Goal: Navigation & Orientation: Find specific page/section

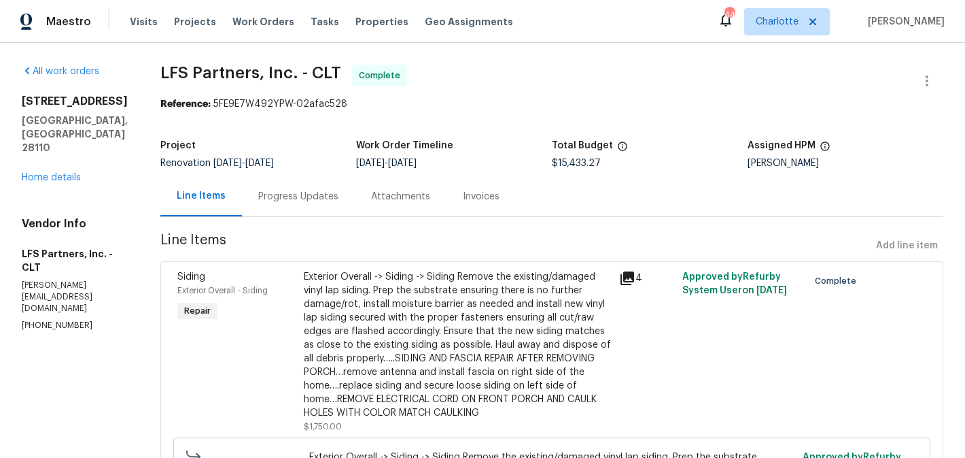
scroll to position [3414, 0]
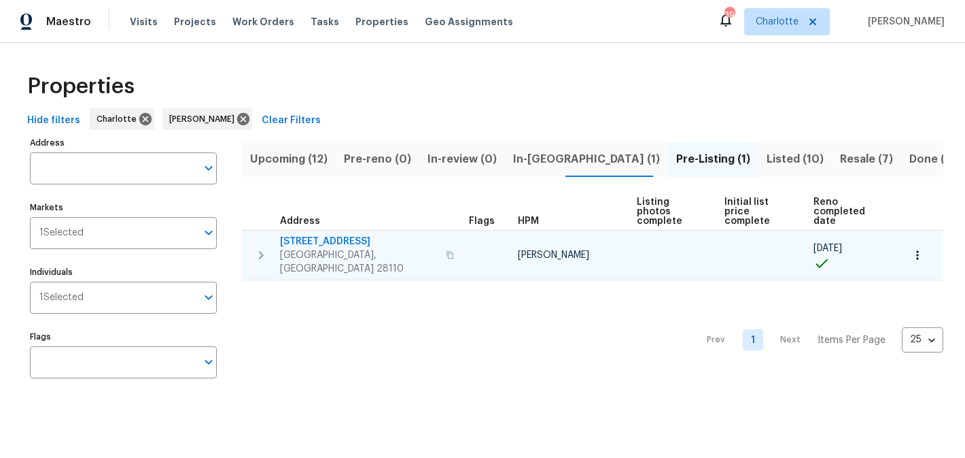
click at [332, 235] on span "2813 Faircroft Way" at bounding box center [359, 242] width 158 height 14
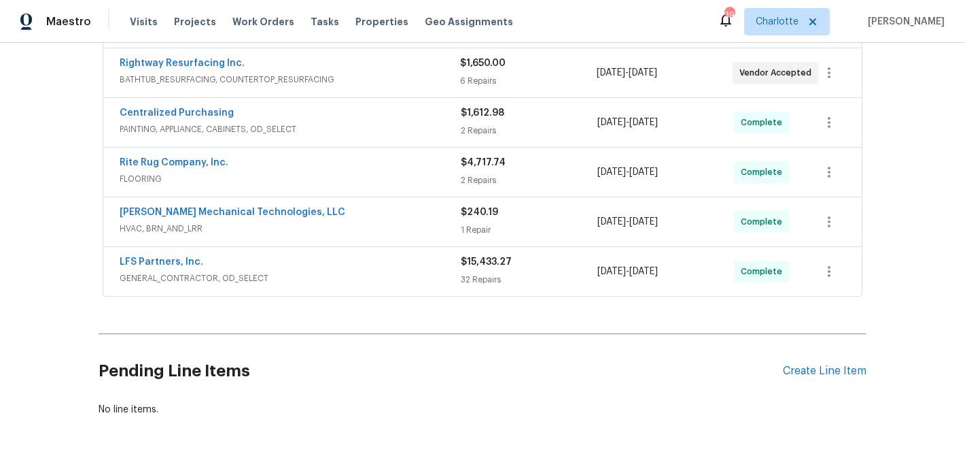
scroll to position [368, 0]
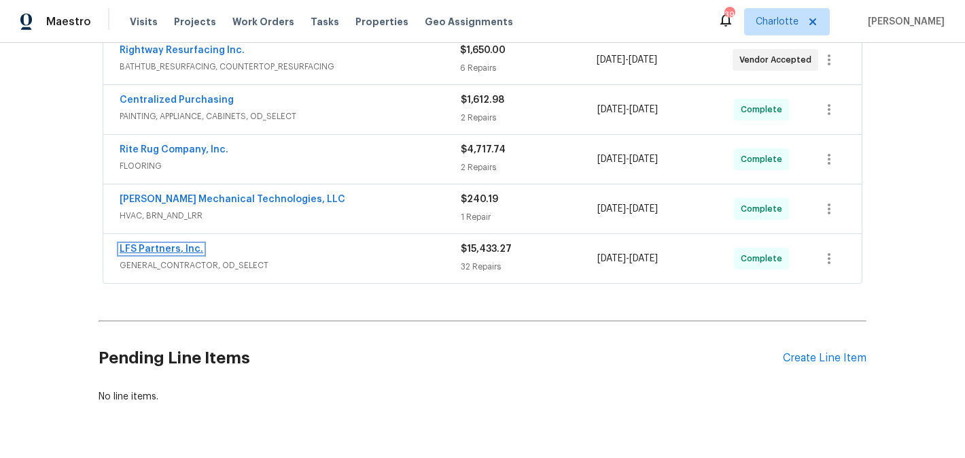
click at [167, 248] on link "LFS Partners, Inc." at bounding box center [162, 249] width 84 height 10
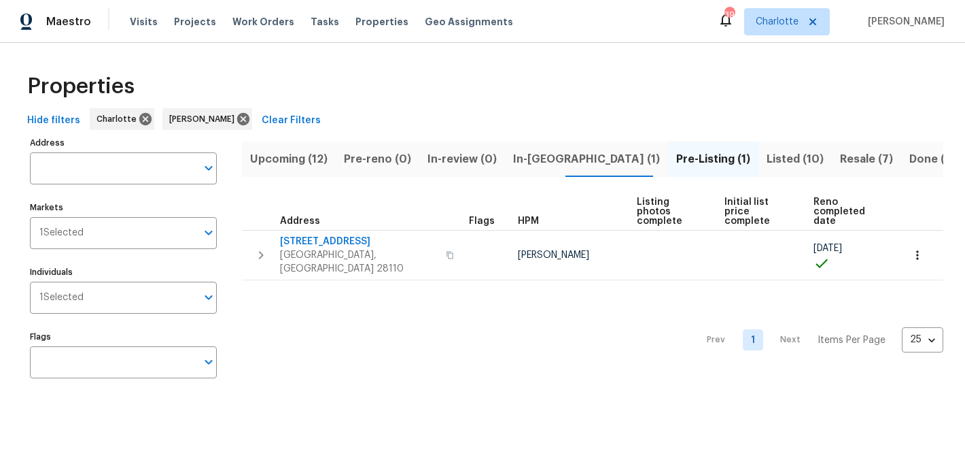
click at [294, 153] on span "Upcoming (12)" at bounding box center [289, 159] width 78 height 19
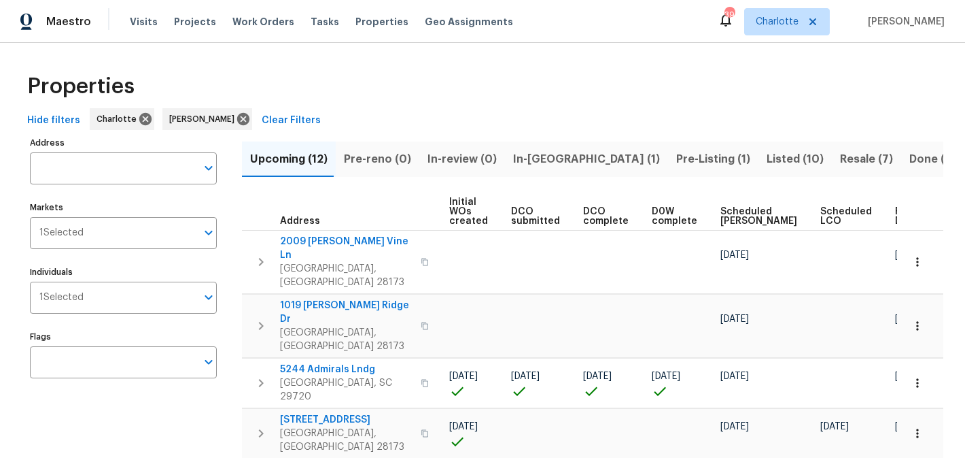
click at [516, 161] on span "In-reno (1)" at bounding box center [586, 159] width 147 height 19
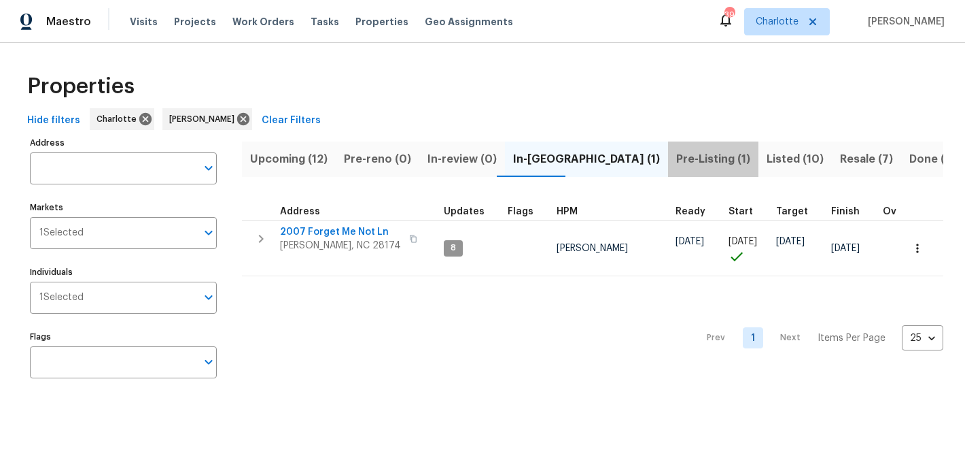
click at [676, 156] on span "Pre-Listing (1)" at bounding box center [713, 159] width 74 height 19
